Goal: Task Accomplishment & Management: Manage account settings

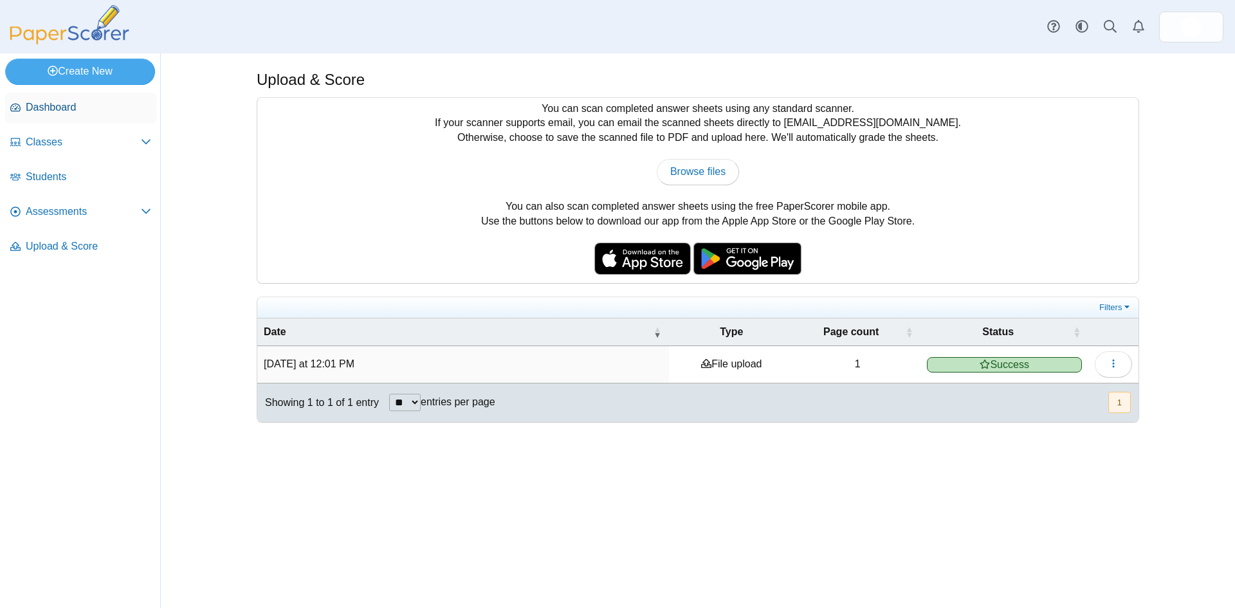
click at [42, 102] on span "Dashboard" at bounding box center [88, 107] width 125 height 14
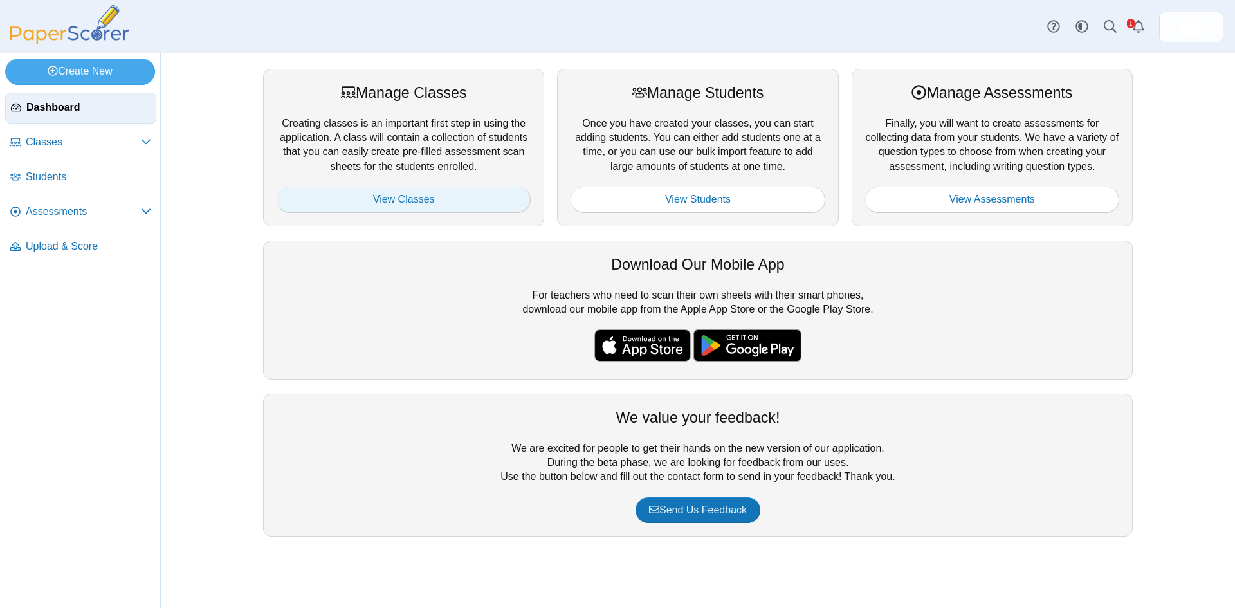
click at [403, 201] on link "View Classes" at bounding box center [404, 200] width 254 height 26
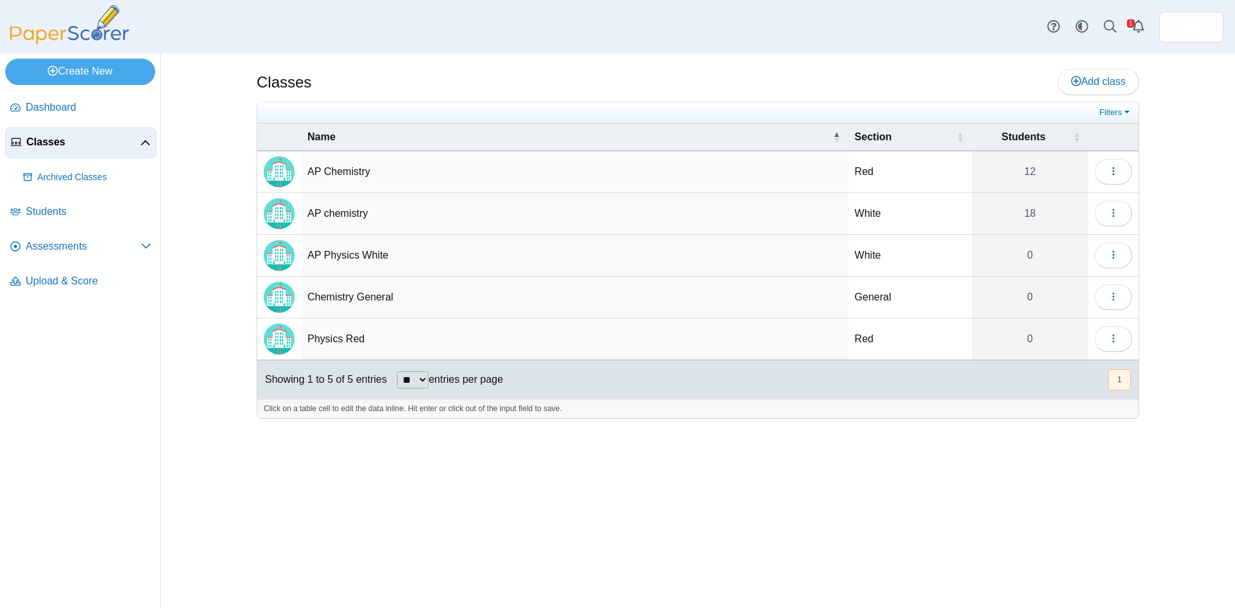
click at [351, 172] on td "AP Chemistry" at bounding box center [574, 172] width 547 height 42
drag, startPoint x: 641, startPoint y: 487, endPoint x: 675, endPoint y: 471, distance: 38.5
click at [643, 489] on div "Classes Add class Filters Red" at bounding box center [697, 330] width 965 height 554
click at [1111, 172] on icon "button" at bounding box center [1113, 171] width 10 height 10
click at [972, 453] on div "Classes Add class Filters Red" at bounding box center [697, 330] width 965 height 554
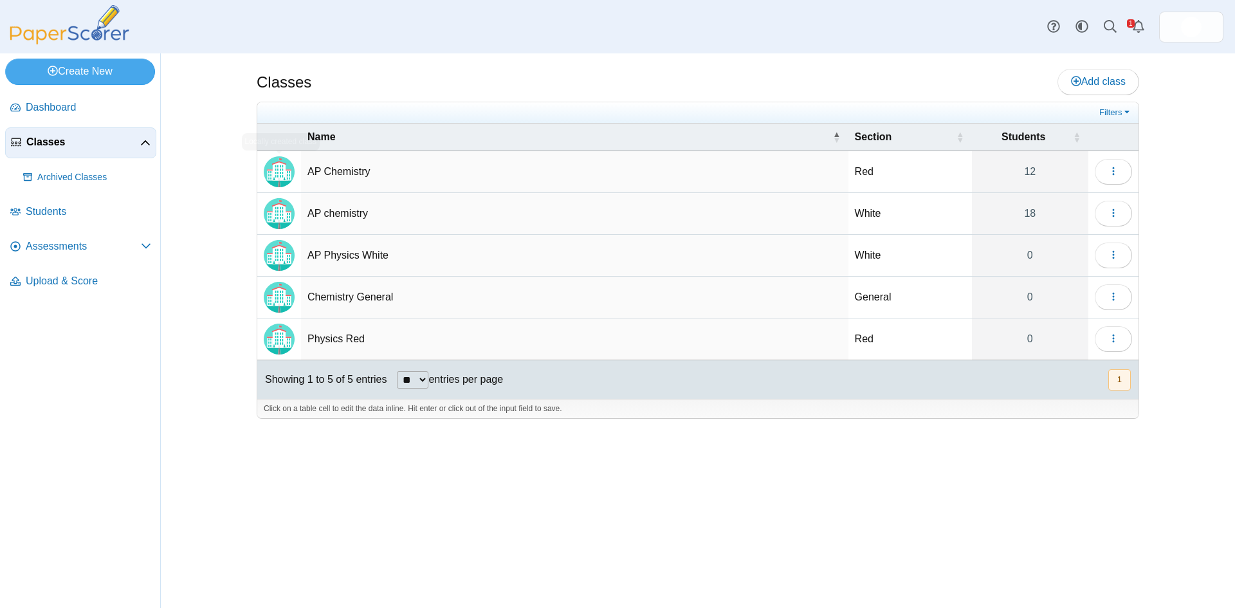
click at [277, 176] on img "Locally created class" at bounding box center [279, 171] width 31 height 31
click at [1117, 169] on icon "button" at bounding box center [1113, 171] width 10 height 10
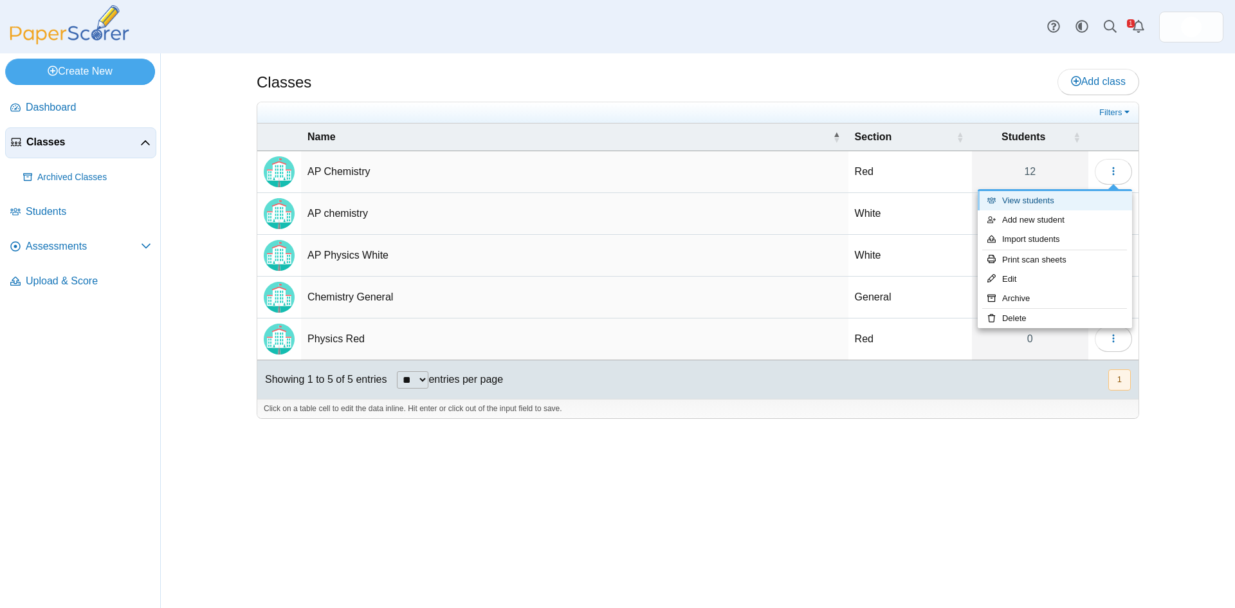
click at [1039, 198] on link "View students" at bounding box center [1055, 200] width 154 height 19
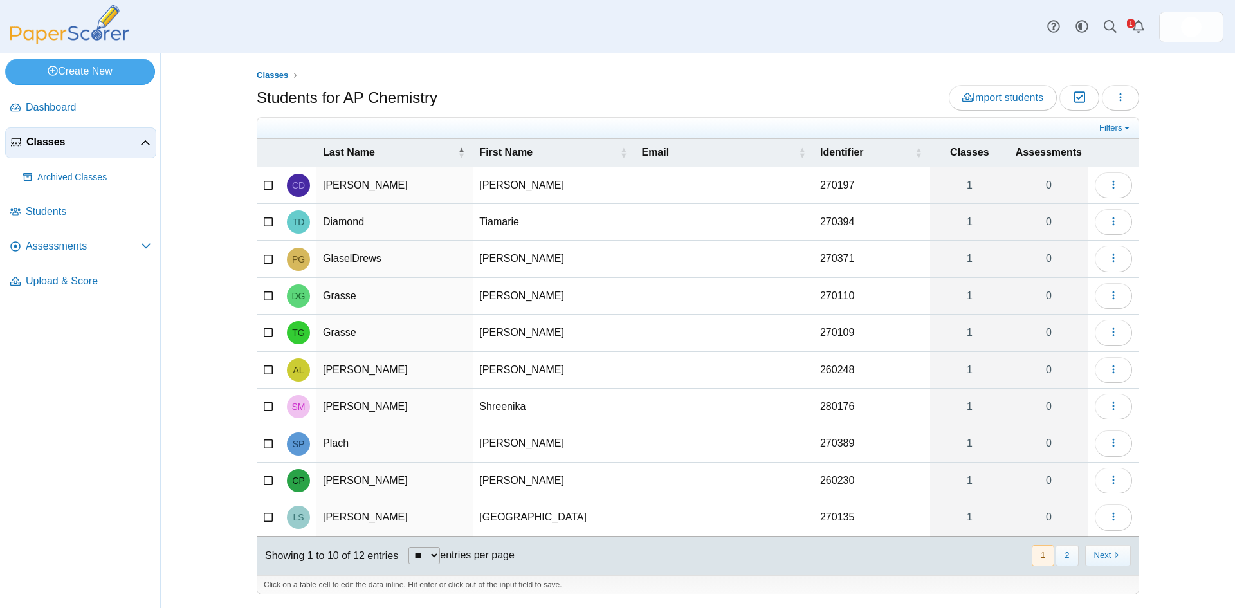
click at [49, 143] on span "Classes" at bounding box center [83, 142] width 114 height 14
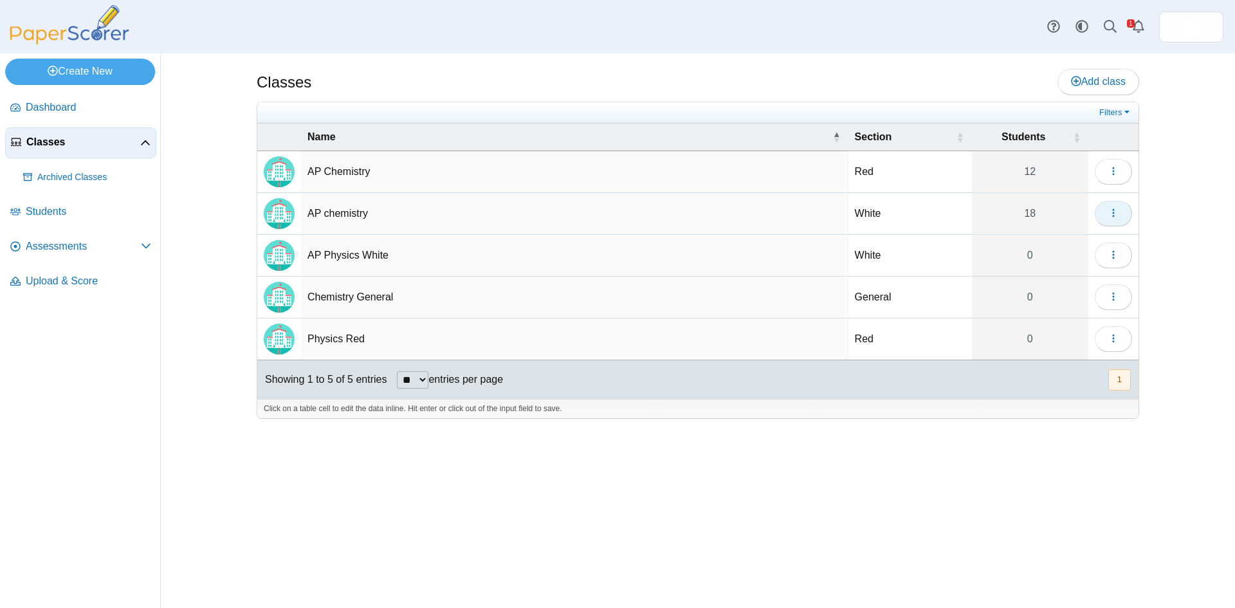
click at [1120, 214] on button "button" at bounding box center [1113, 214] width 37 height 26
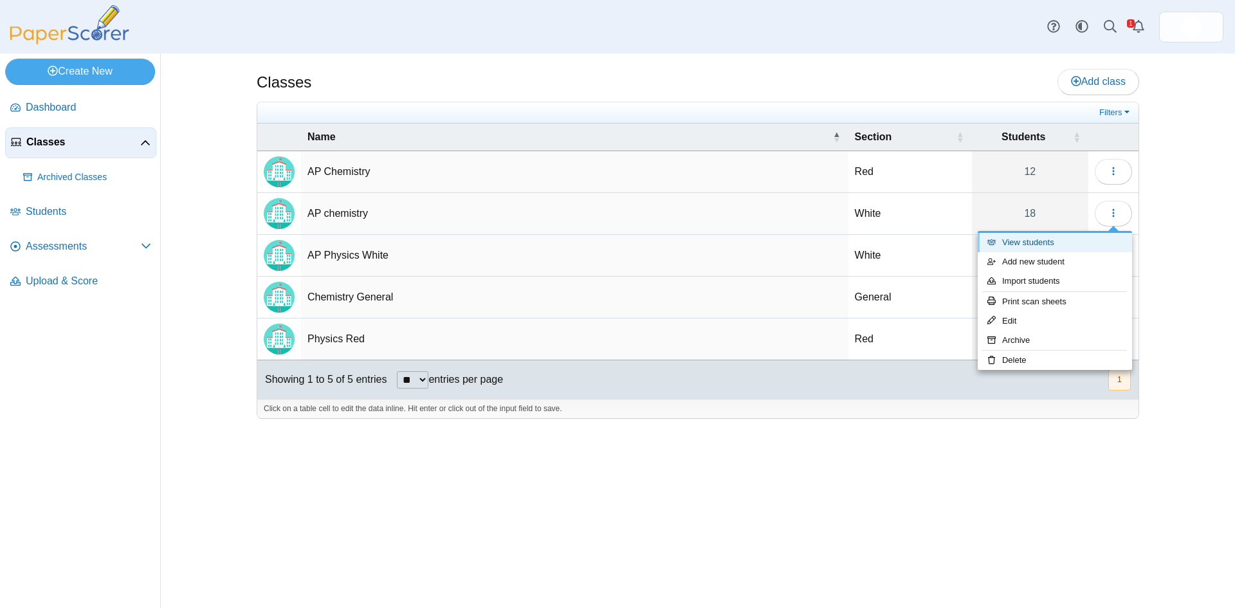
click at [1066, 241] on link "View students" at bounding box center [1055, 242] width 154 height 19
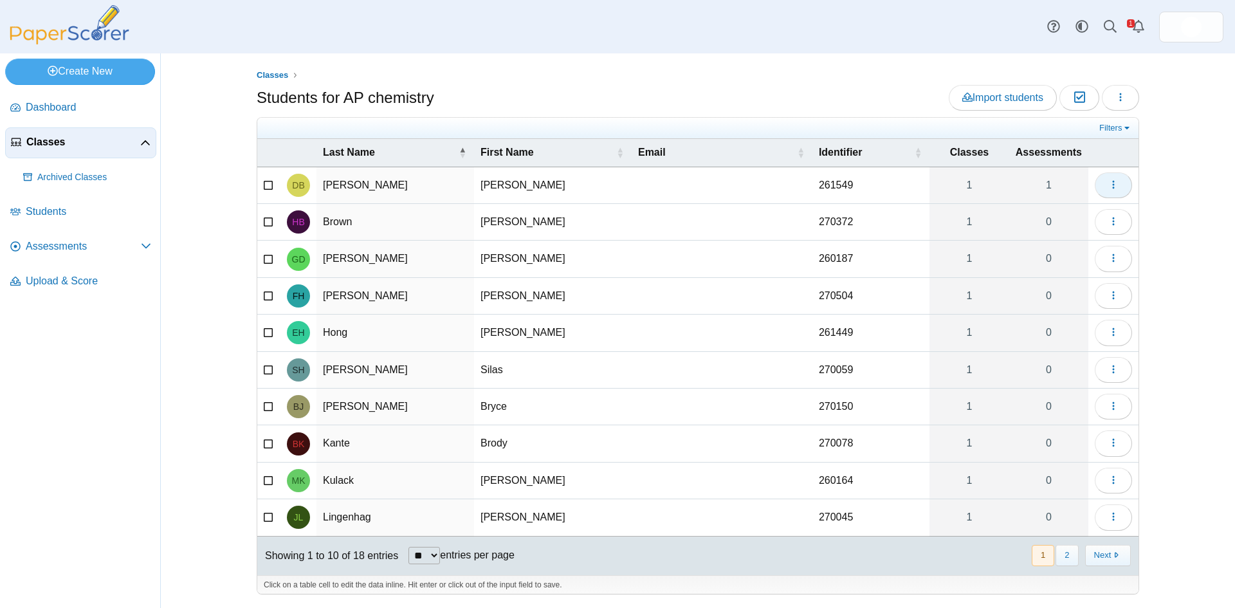
click at [1115, 194] on button "button" at bounding box center [1113, 185] width 37 height 26
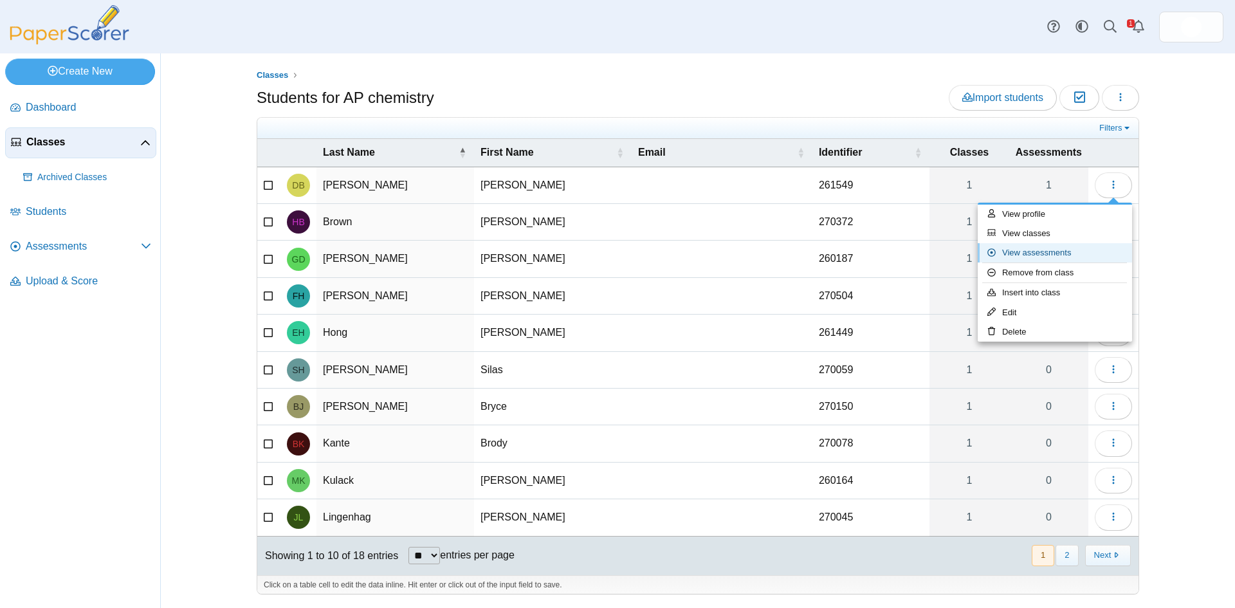
click at [1039, 255] on link "View assessments" at bounding box center [1055, 252] width 154 height 19
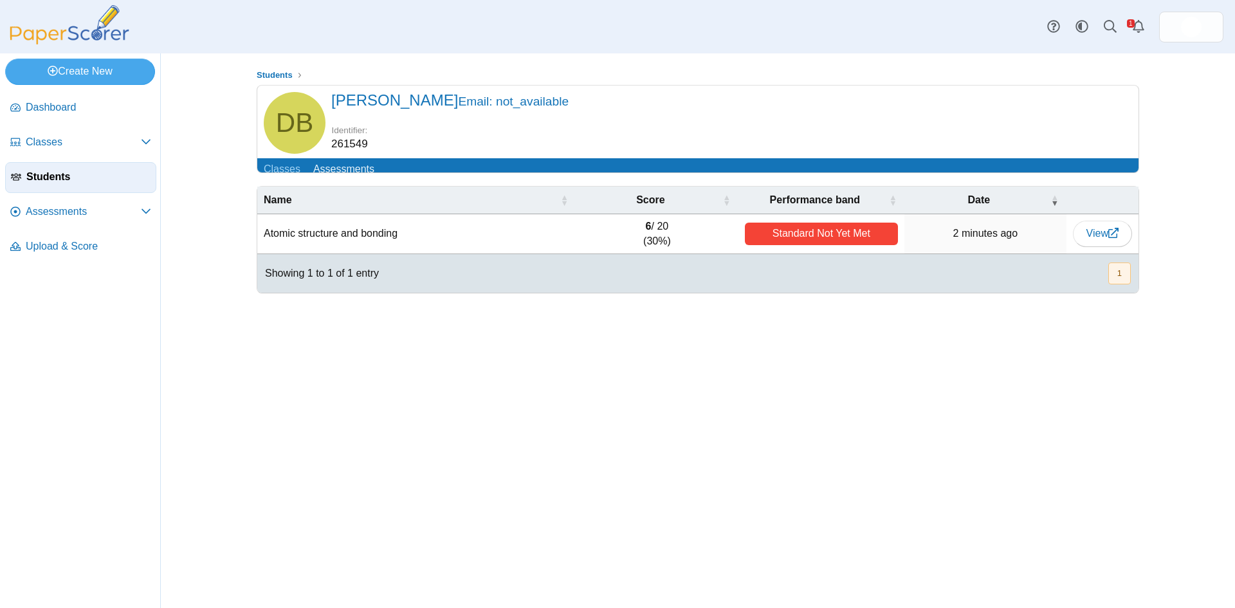
click at [788, 244] on div "Standard Not Yet Met" at bounding box center [822, 234] width 154 height 23
click at [1086, 239] on span "View" at bounding box center [1102, 233] width 32 height 11
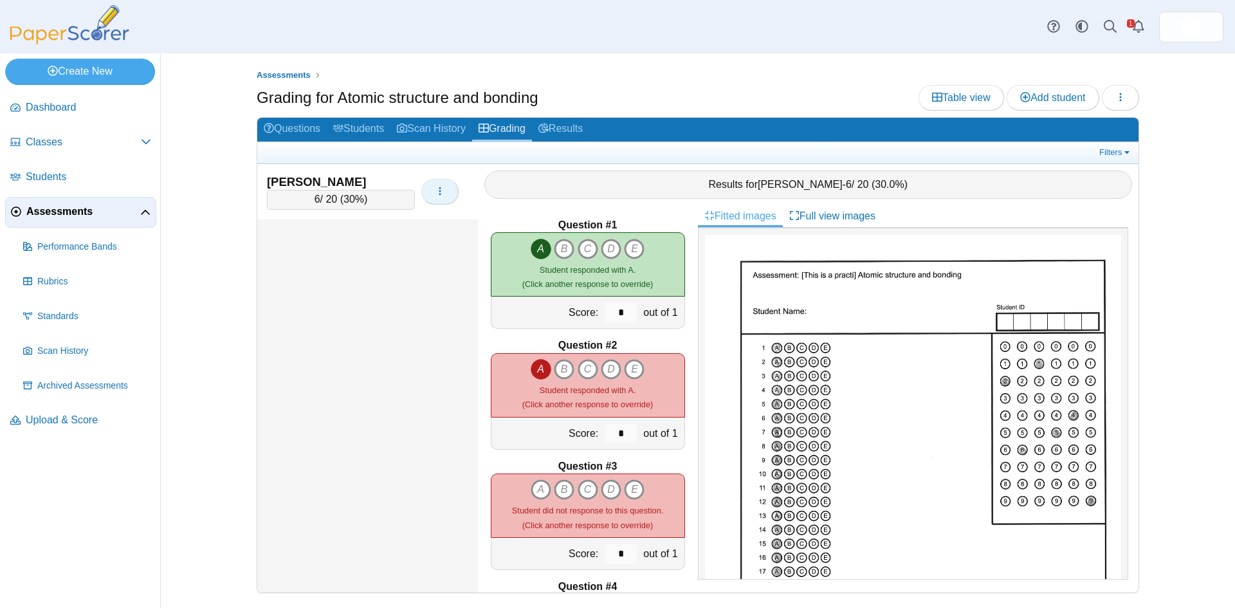
click at [437, 194] on icon "button" at bounding box center [440, 191] width 10 height 10
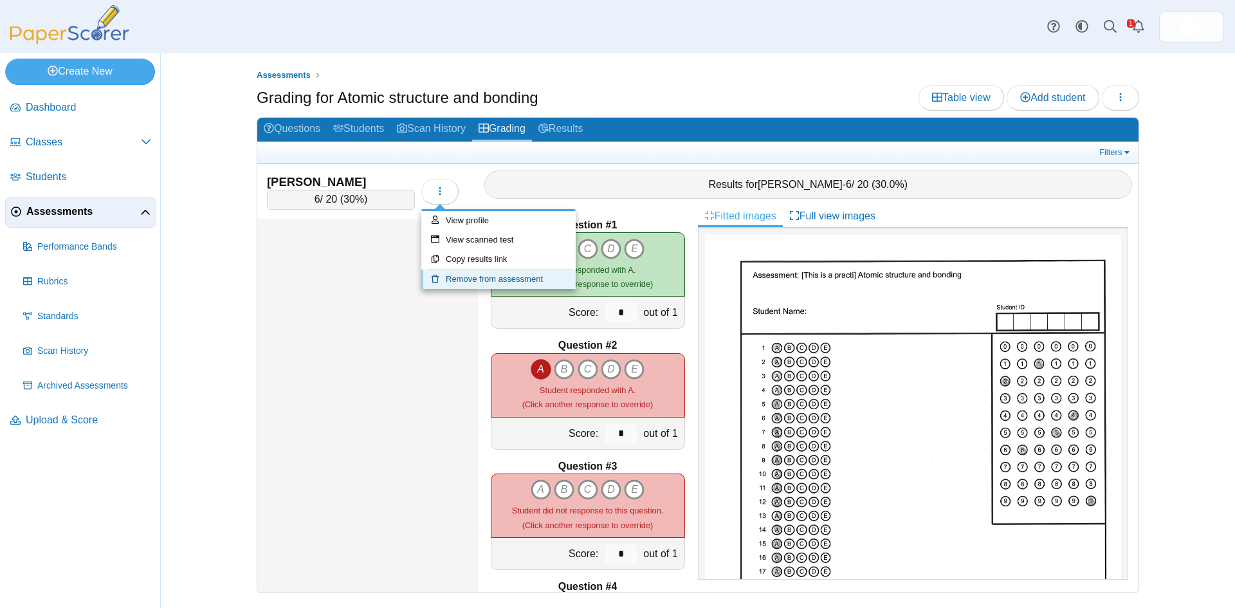
click at [469, 280] on link "Remove from assessment" at bounding box center [498, 278] width 154 height 19
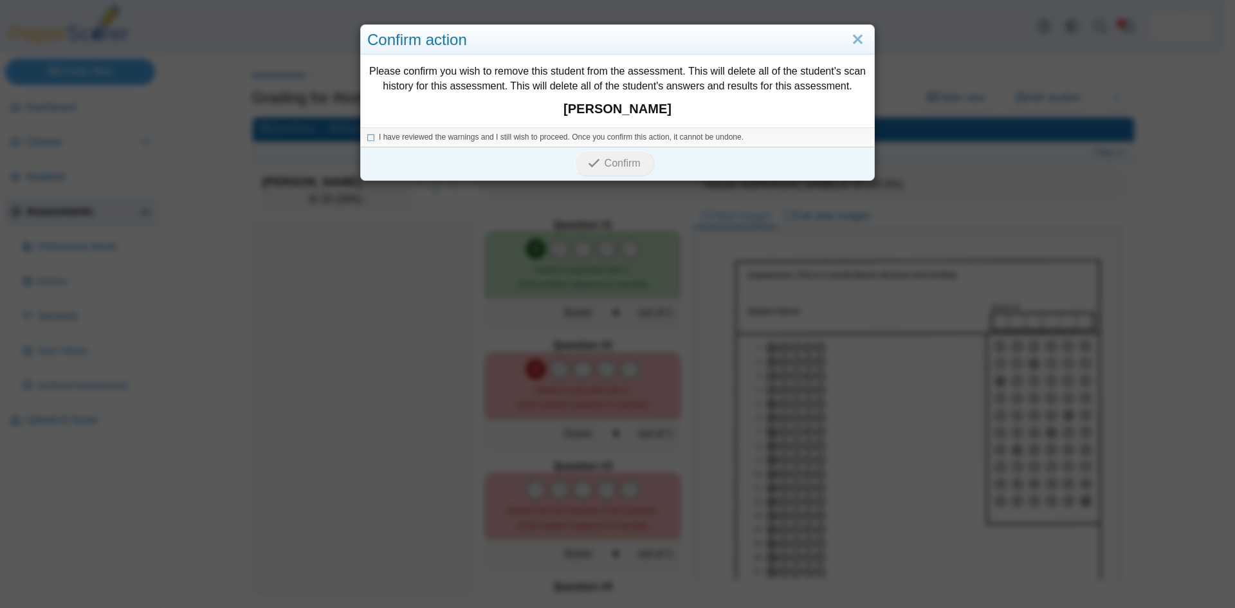
drag, startPoint x: 855, startPoint y: 40, endPoint x: 805, endPoint y: 66, distance: 56.7
click at [857, 40] on link "Close" at bounding box center [858, 40] width 20 height 22
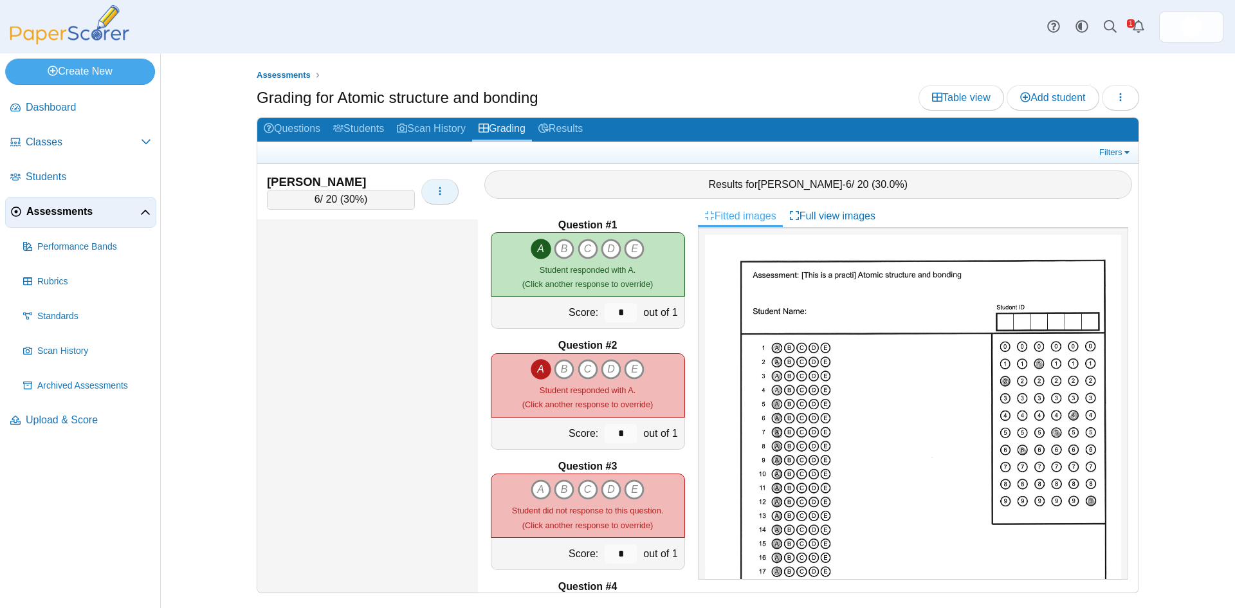
click at [441, 188] on icon "button" at bounding box center [440, 191] width 10 height 10
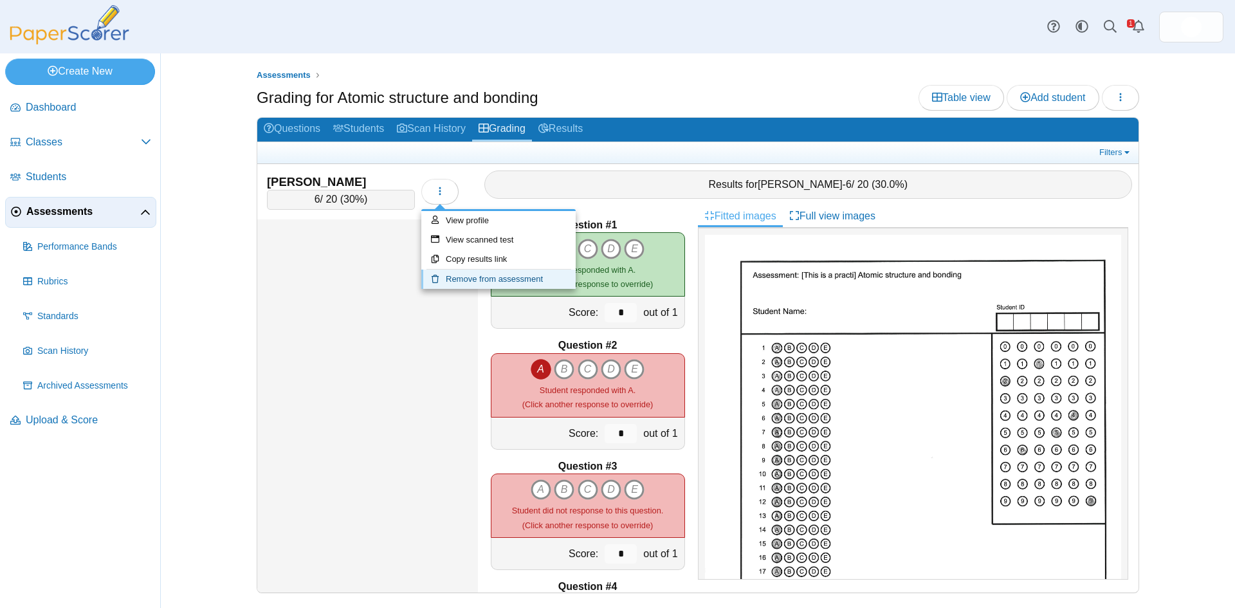
click at [477, 279] on link "Remove from assessment" at bounding box center [498, 278] width 154 height 19
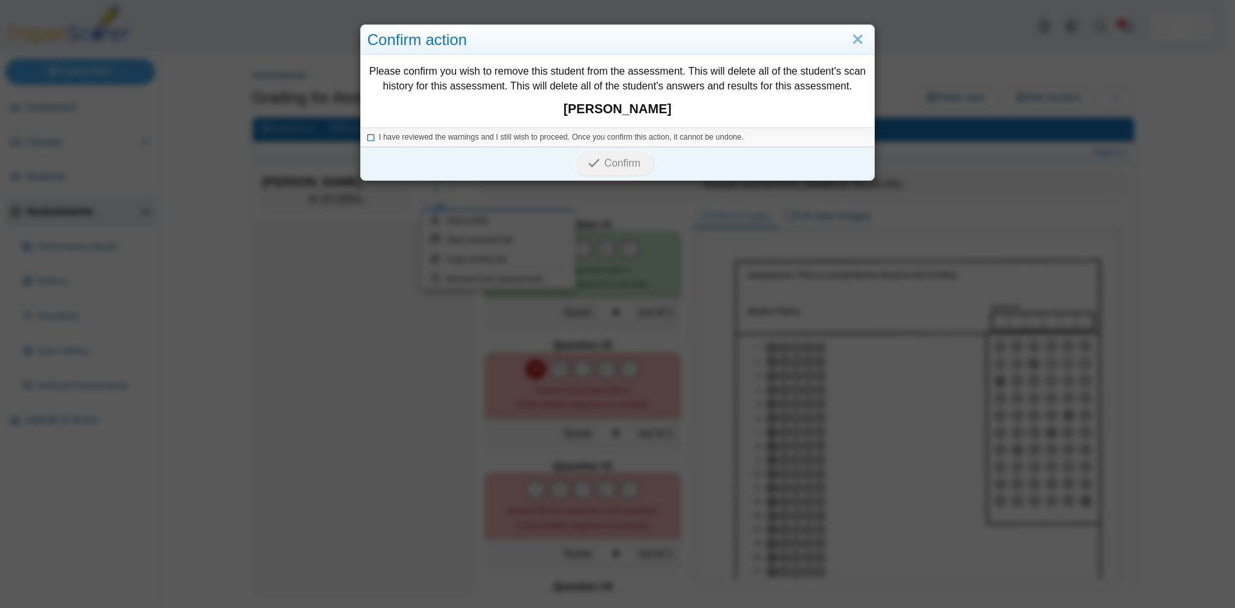
click at [367, 135] on icon at bounding box center [371, 135] width 8 height 7
click at [614, 161] on span "Confirm" at bounding box center [623, 163] width 36 height 11
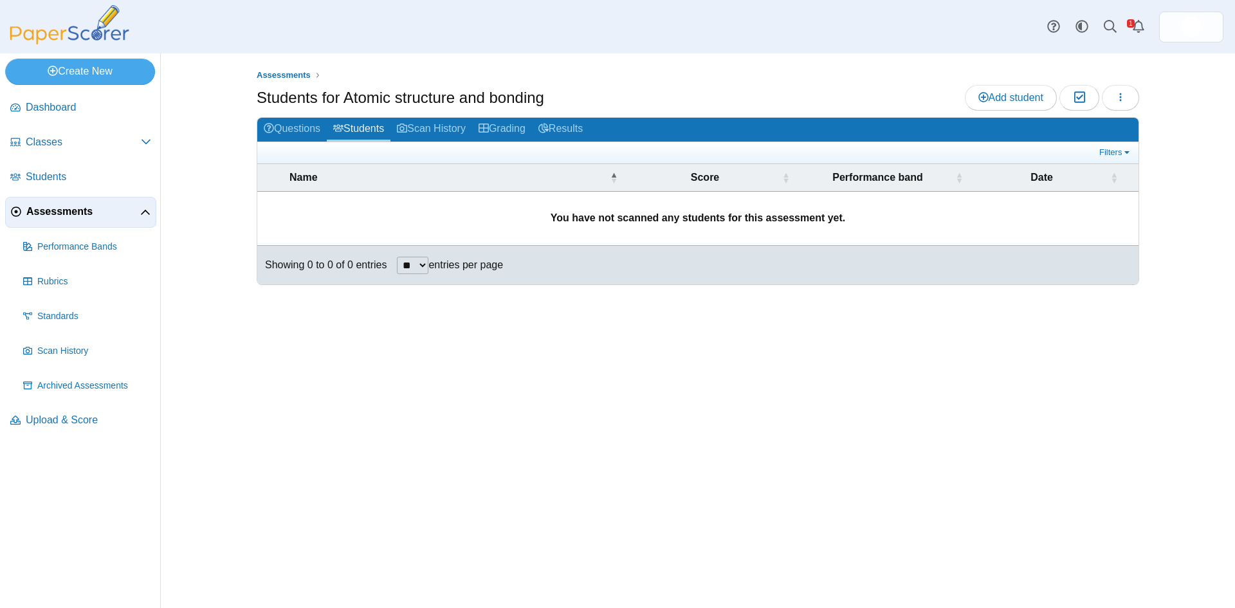
click at [408, 388] on div "Assessments Students for Atomic structure and bonding Add student Moderation 0 …" at bounding box center [697, 330] width 965 height 554
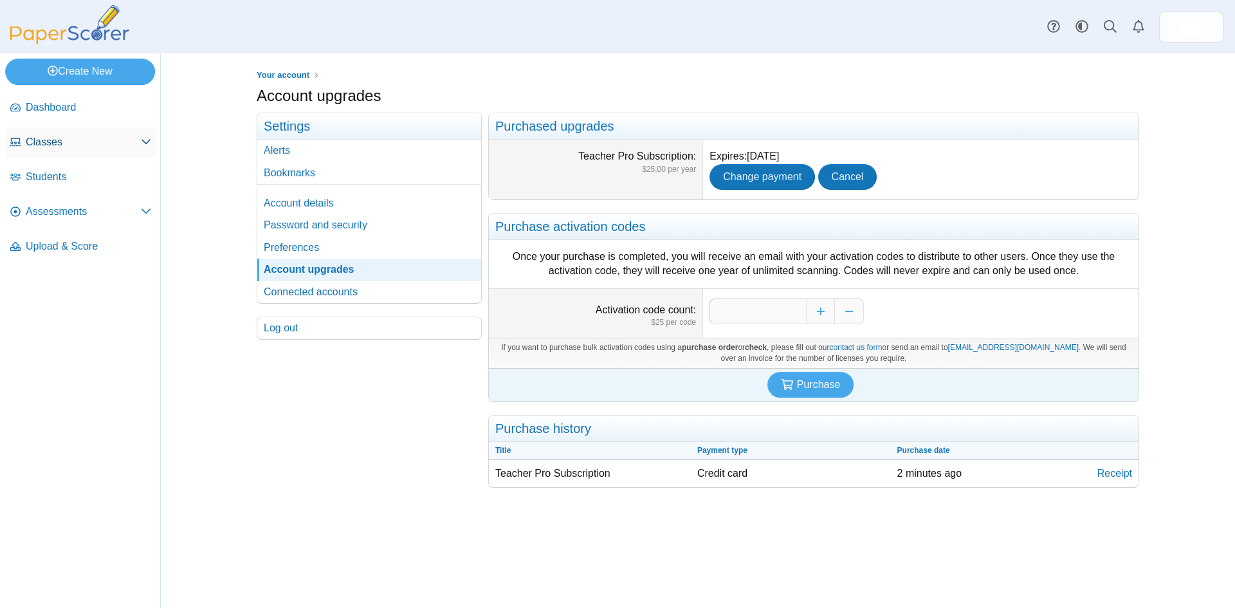
click at [30, 138] on span "Classes" at bounding box center [83, 142] width 115 height 14
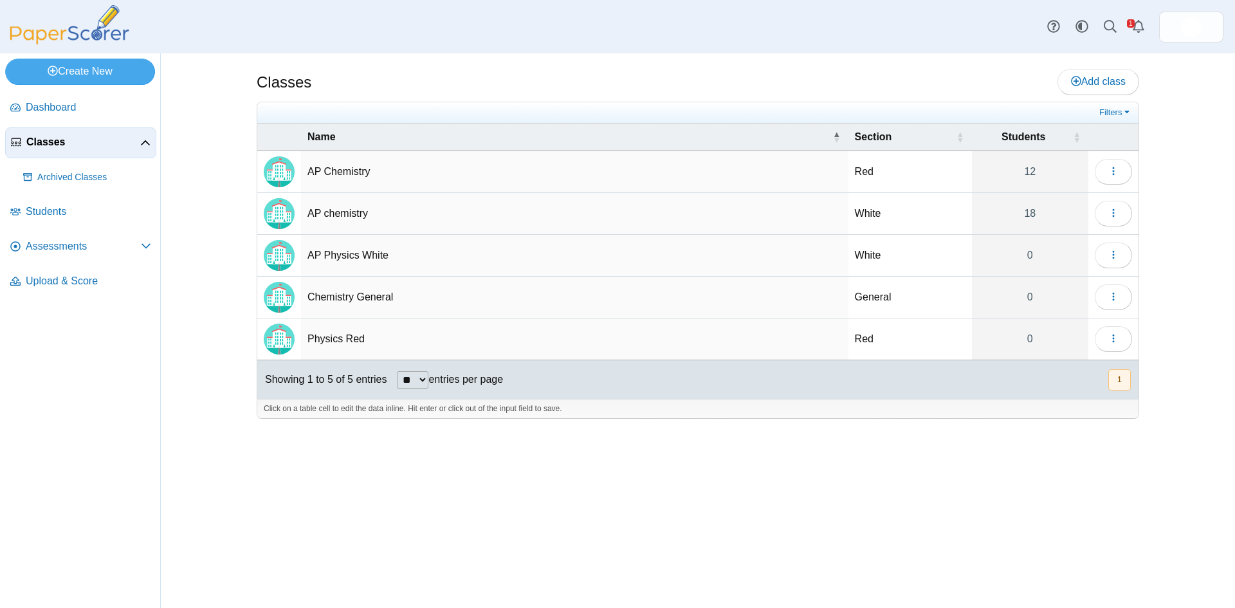
click at [336, 172] on td "AP Chemistry" at bounding box center [574, 172] width 547 height 42
click at [54, 210] on span "Students" at bounding box center [88, 212] width 125 height 14
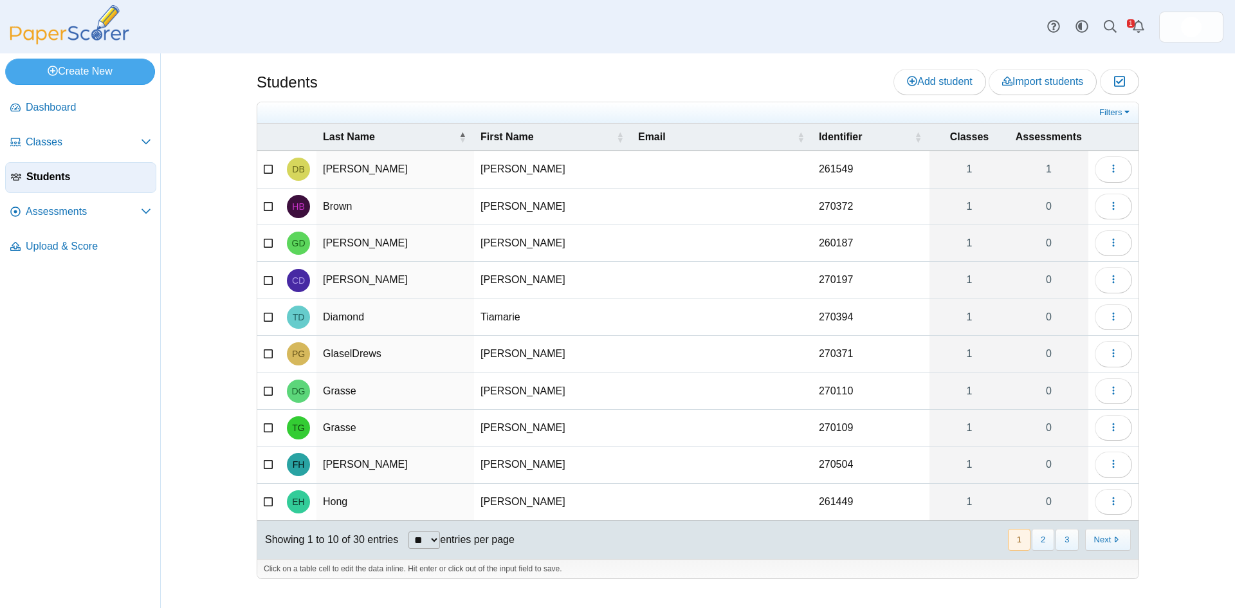
click at [216, 170] on div "Students Add student Import students Moderation 0" at bounding box center [697, 330] width 965 height 554
click at [66, 252] on span "Upload & Score" at bounding box center [88, 246] width 125 height 14
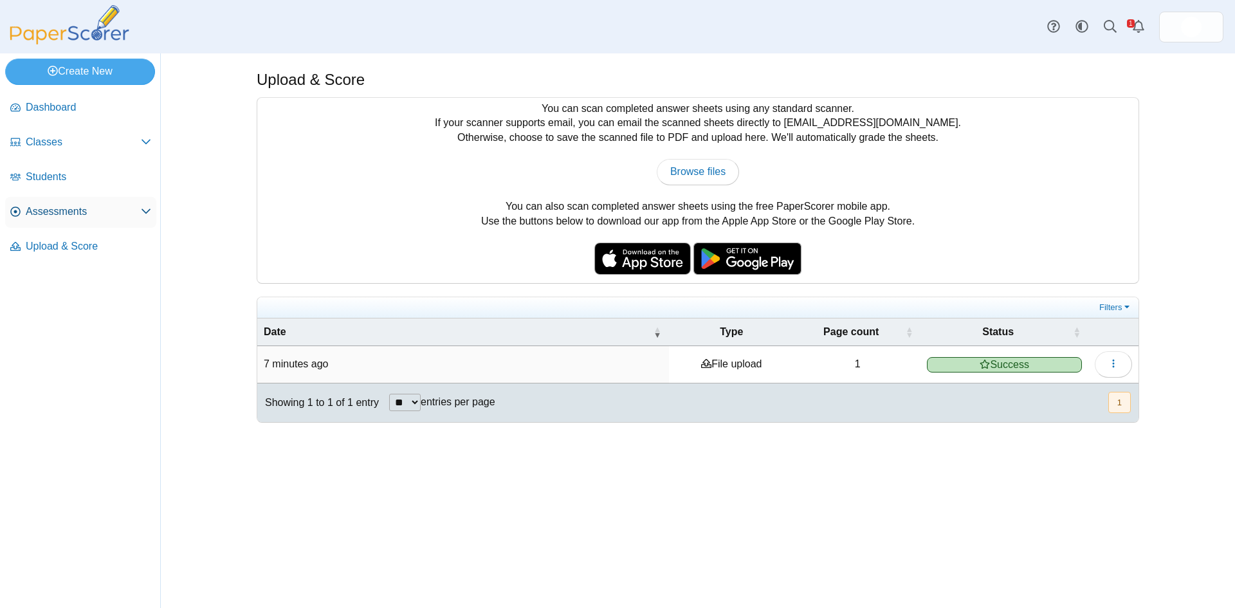
click at [149, 211] on use at bounding box center [145, 211] width 9 height 5
click at [57, 350] on span "Scan History" at bounding box center [94, 351] width 114 height 13
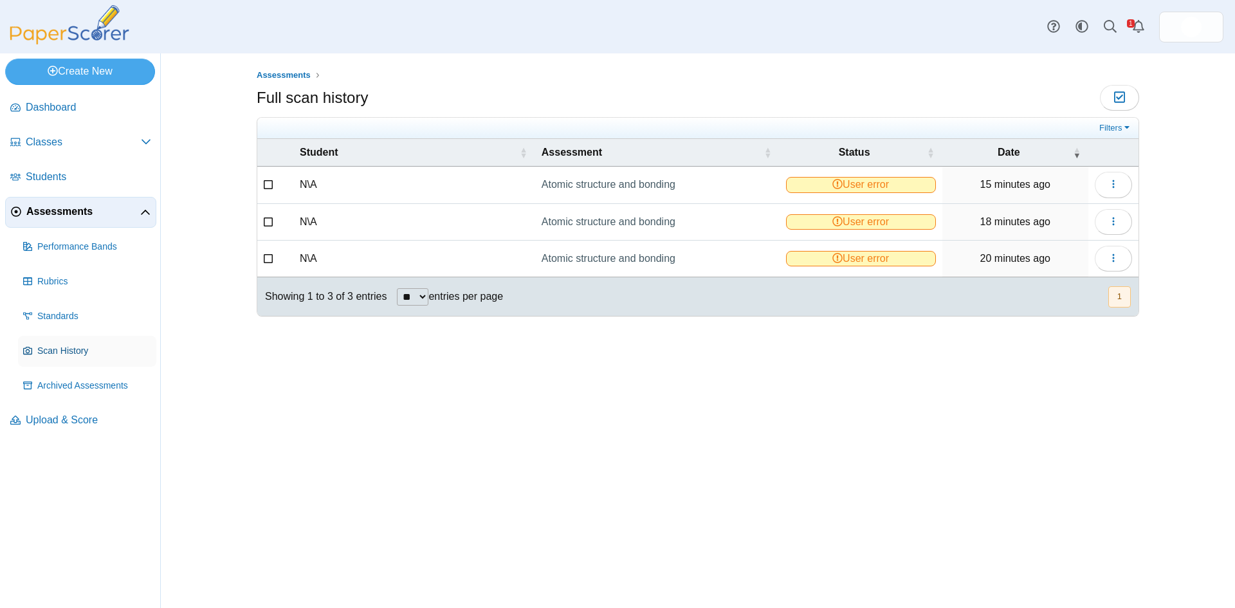
click at [60, 354] on span "Scan History" at bounding box center [94, 351] width 114 height 13
click at [62, 357] on link "Scan History" at bounding box center [87, 351] width 138 height 31
click at [1111, 255] on icon "button" at bounding box center [1113, 258] width 10 height 10
click at [1047, 328] on link "Delete scanned test" at bounding box center [1055, 325] width 154 height 19
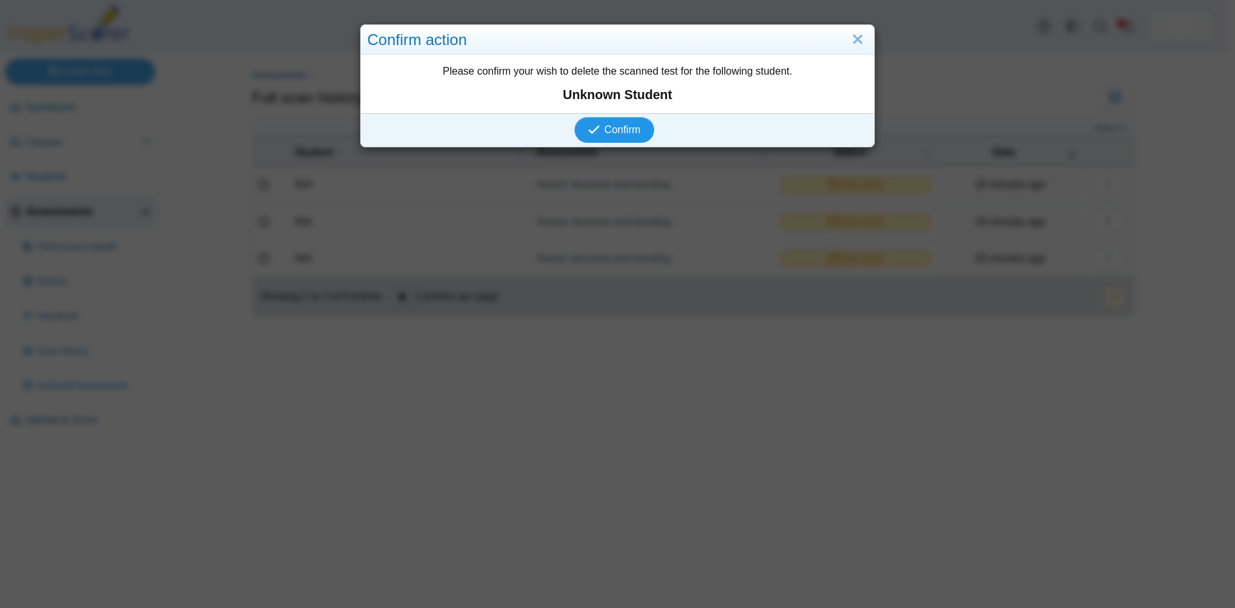
click at [614, 126] on span "Confirm" at bounding box center [623, 129] width 36 height 11
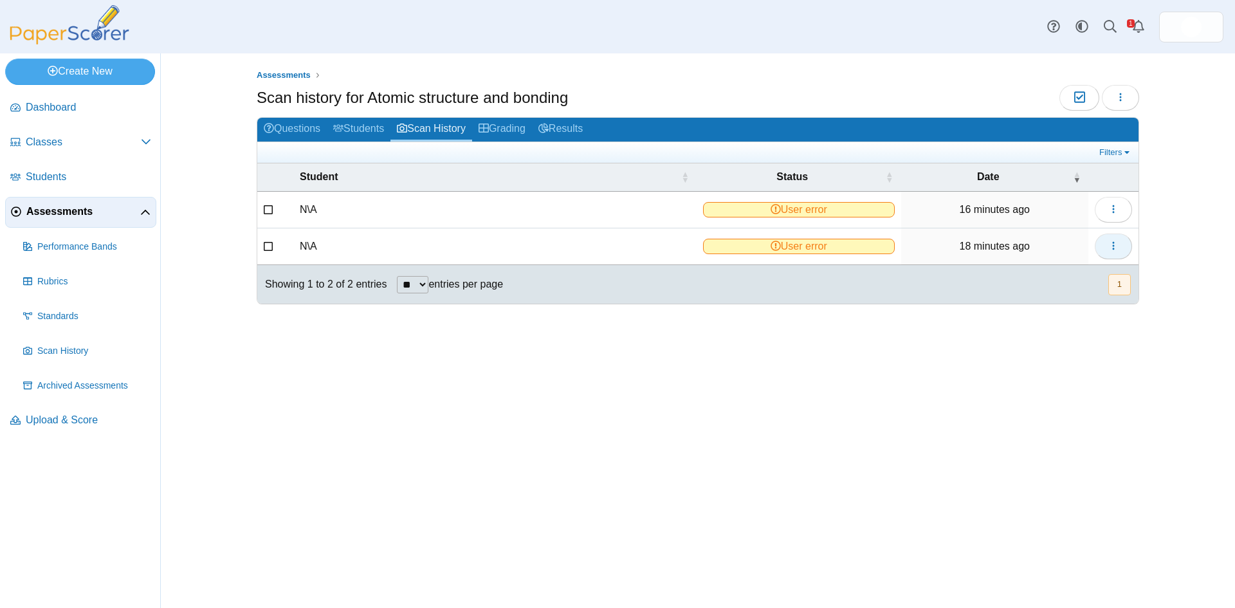
click at [1113, 246] on use "button" at bounding box center [1113, 246] width 2 height 8
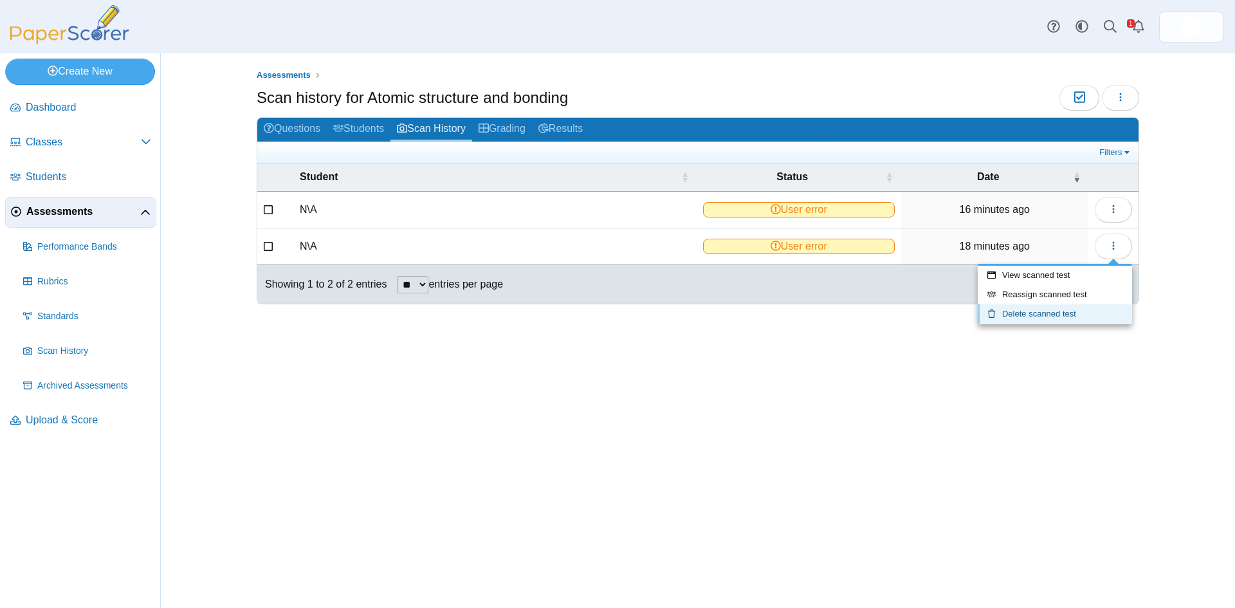
click at [1035, 316] on link "Delete scanned test" at bounding box center [1055, 313] width 154 height 19
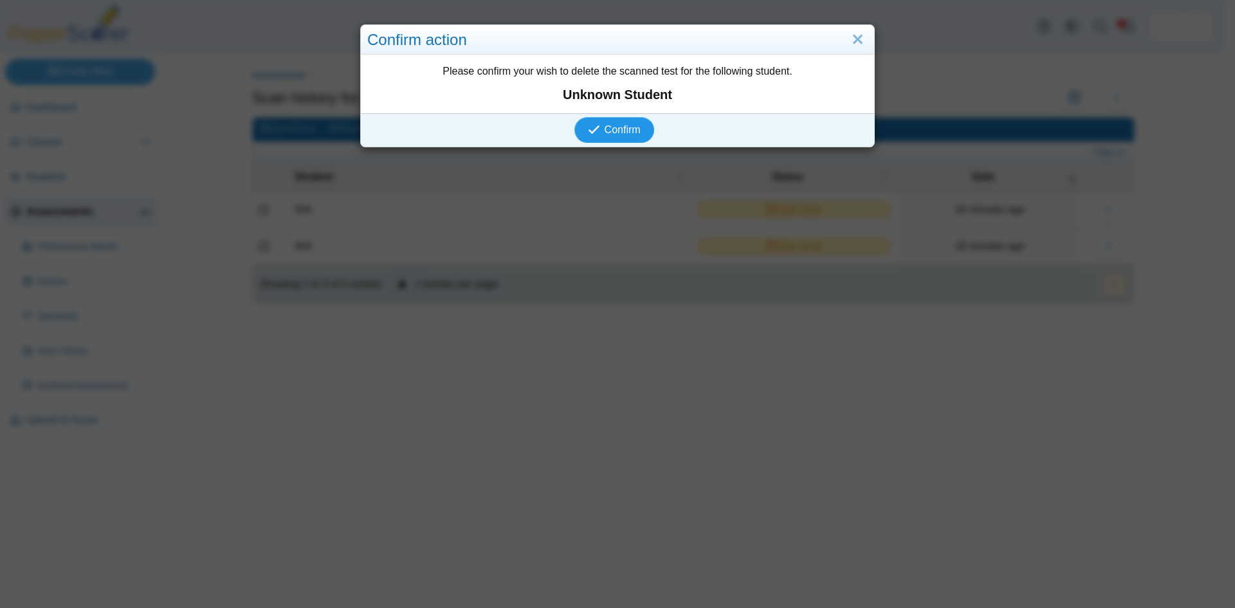
click at [613, 128] on span "Confirm" at bounding box center [623, 129] width 36 height 11
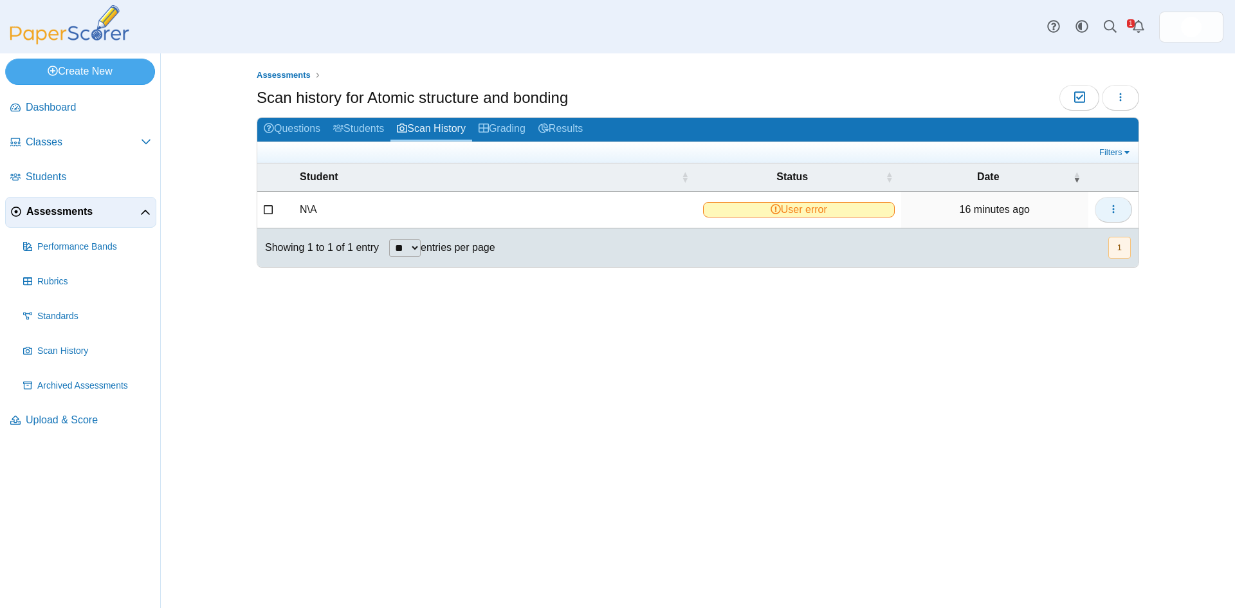
click at [1111, 214] on span "button" at bounding box center [1113, 209] width 10 height 11
click at [1014, 280] on link "Delete scanned test" at bounding box center [1055, 277] width 154 height 19
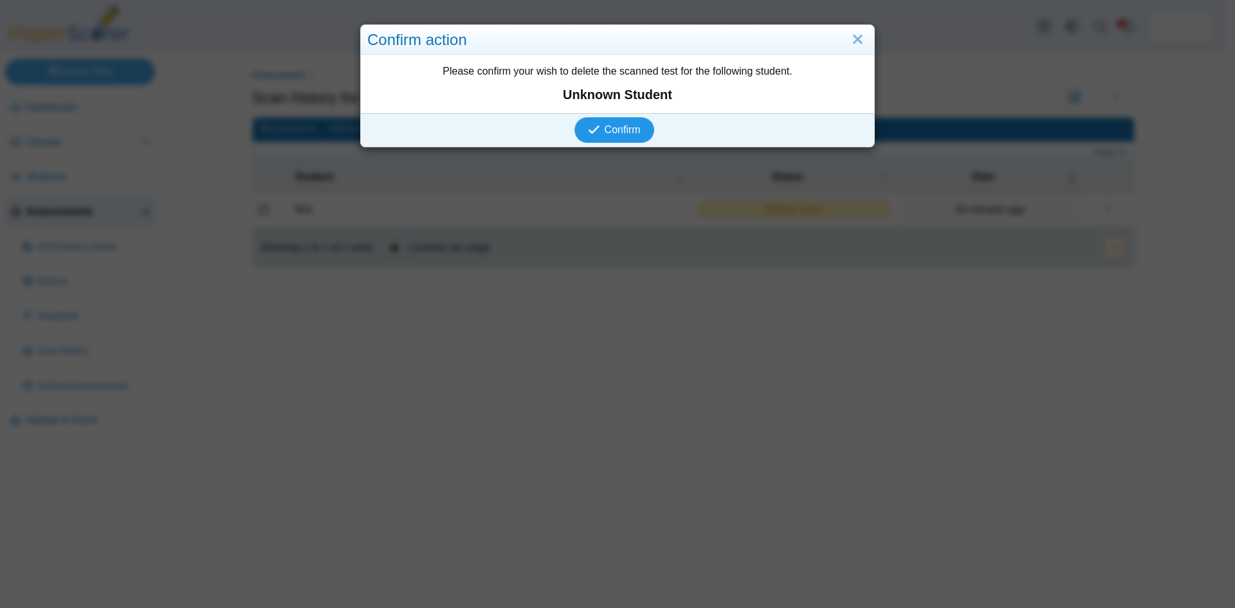
click at [620, 136] on button "Confirm" at bounding box center [613, 130] width 79 height 26
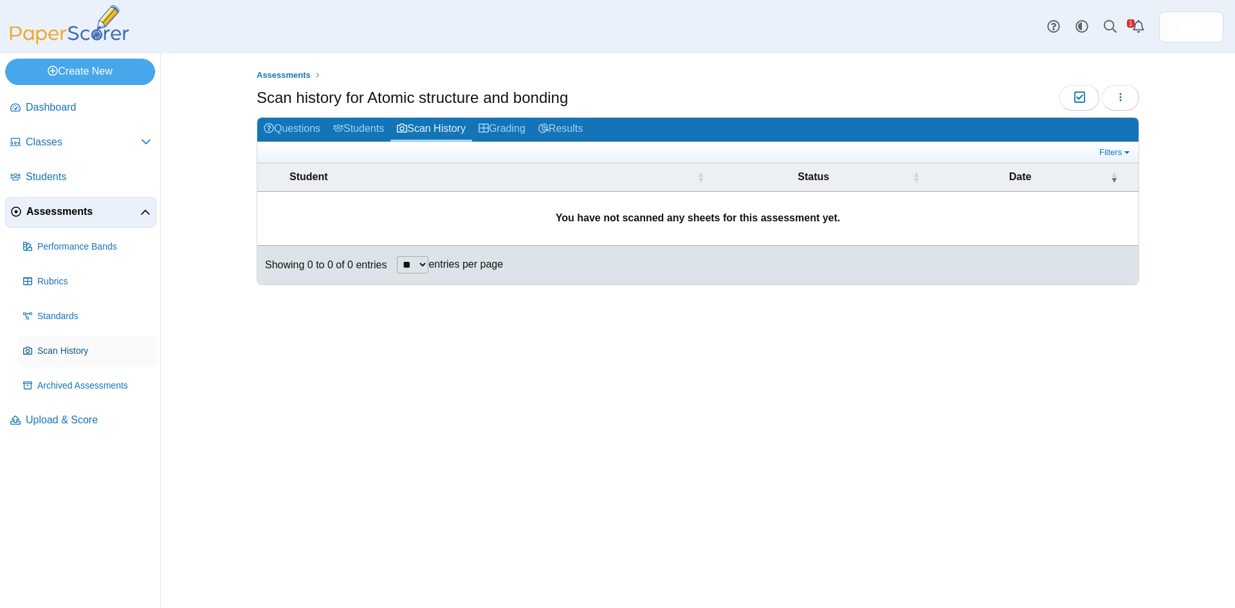
click at [71, 355] on span "Scan History" at bounding box center [94, 351] width 114 height 13
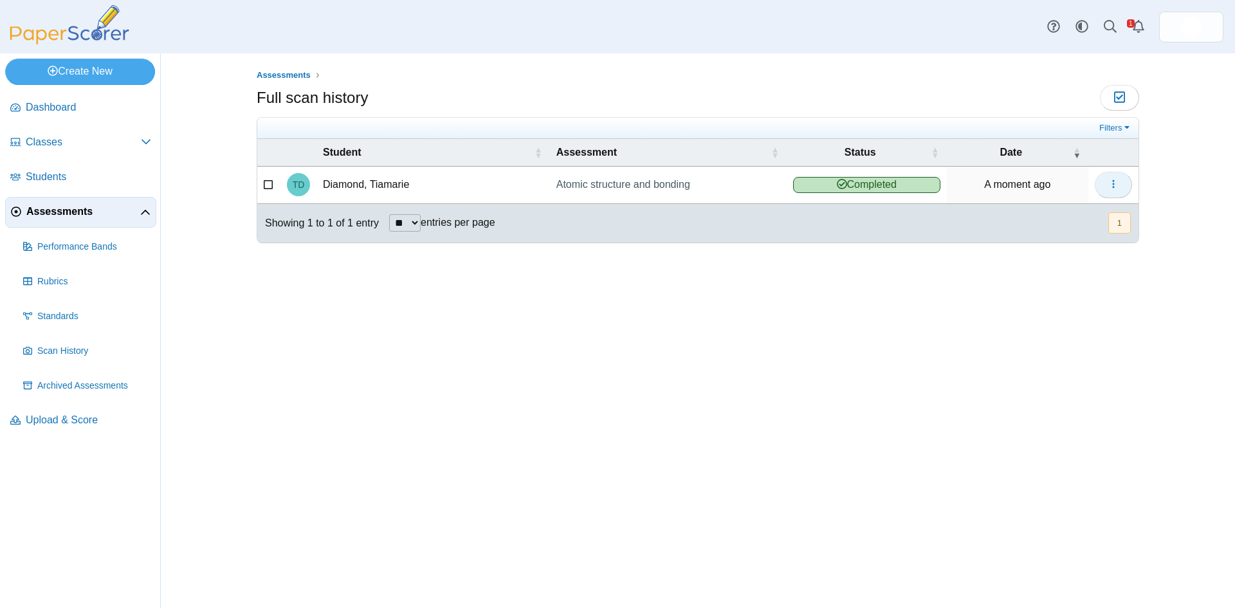
click at [1124, 180] on button "button" at bounding box center [1113, 185] width 37 height 26
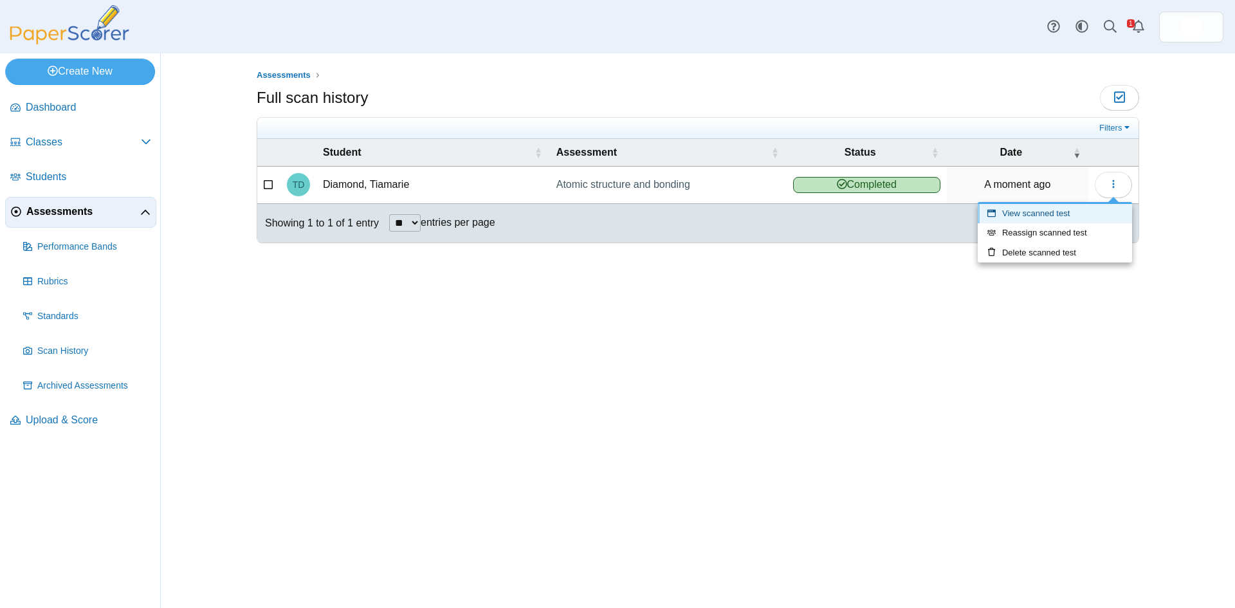
click at [1079, 215] on link "View scanned test" at bounding box center [1055, 213] width 154 height 19
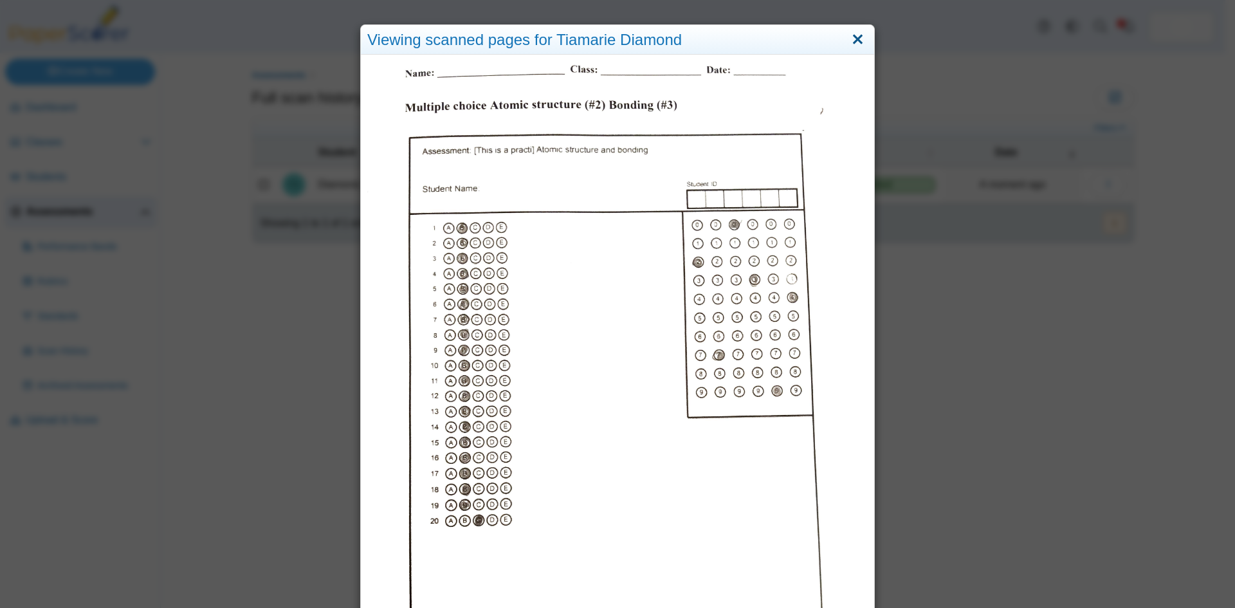
click at [858, 43] on link "Close" at bounding box center [858, 40] width 20 height 22
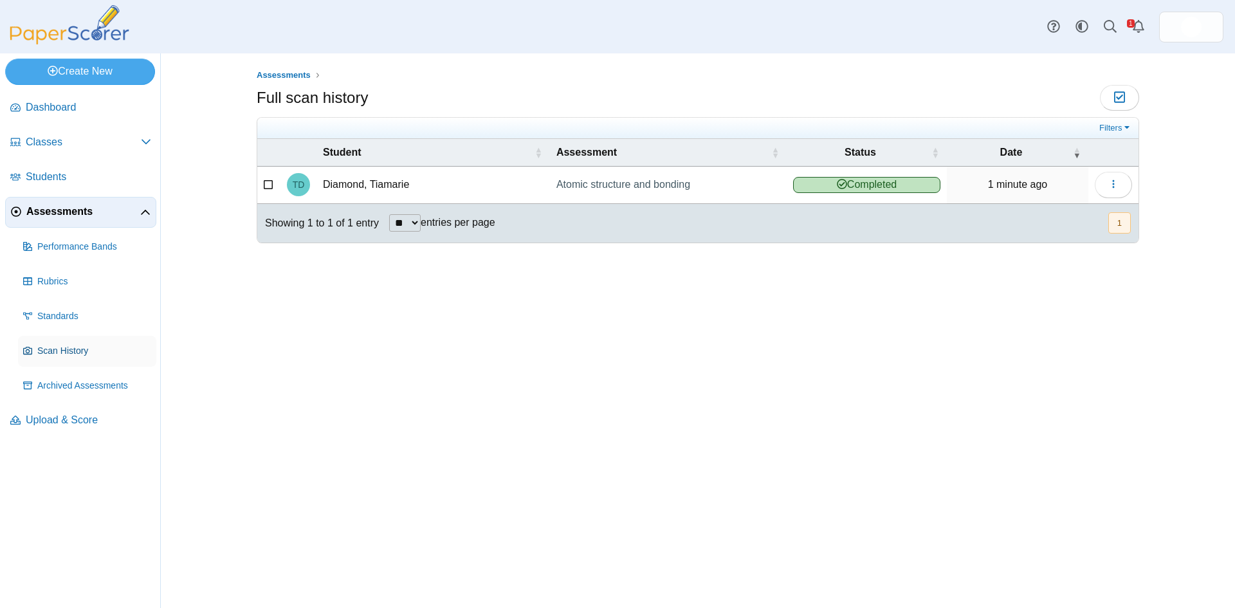
click at [65, 343] on link "Scan History" at bounding box center [87, 351] width 138 height 31
